Goal: Navigation & Orientation: Find specific page/section

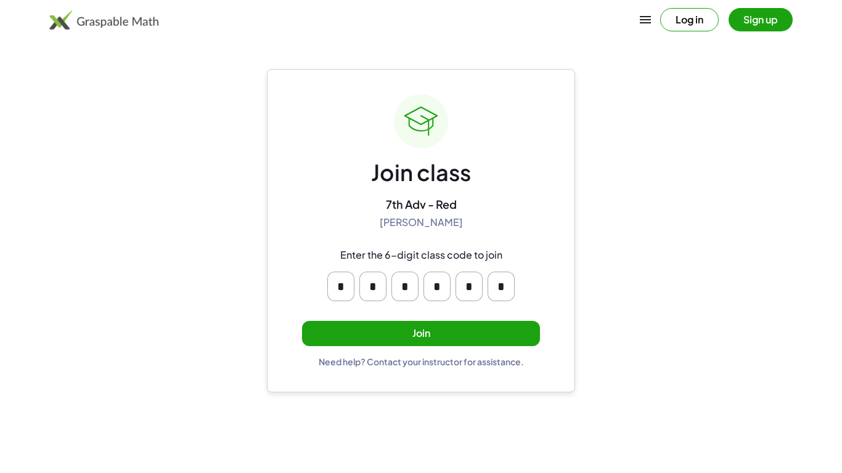
click at [401, 335] on button "Join" at bounding box center [421, 333] width 238 height 25
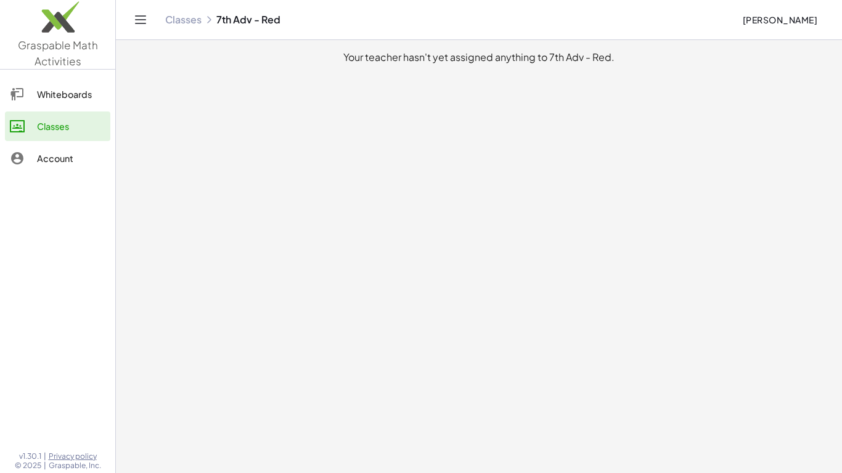
click at [79, 160] on div "Account" at bounding box center [71, 158] width 68 height 15
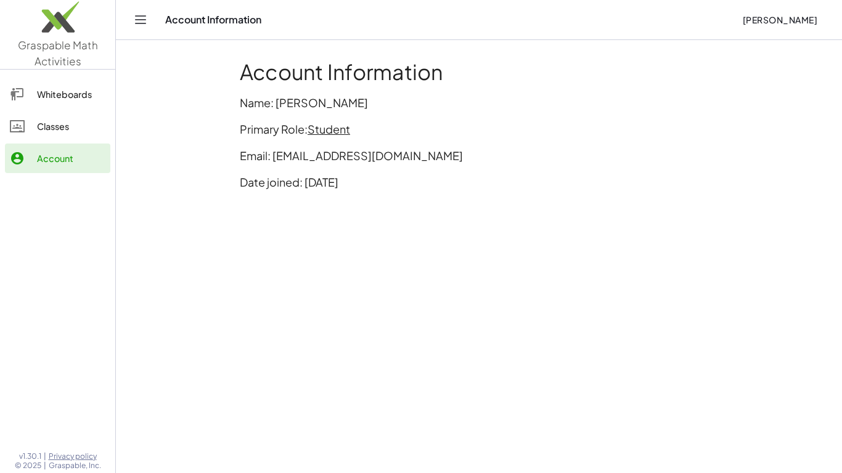
click at [14, 156] on icon at bounding box center [17, 158] width 15 height 15
click at [28, 131] on div at bounding box center [23, 126] width 27 height 15
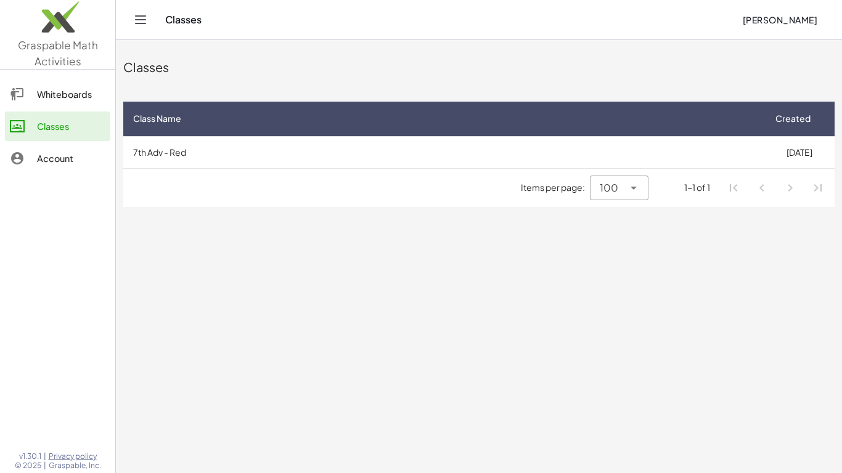
click at [51, 100] on div "Whiteboards" at bounding box center [71, 94] width 68 height 15
